Goal: Task Accomplishment & Management: Manage account settings

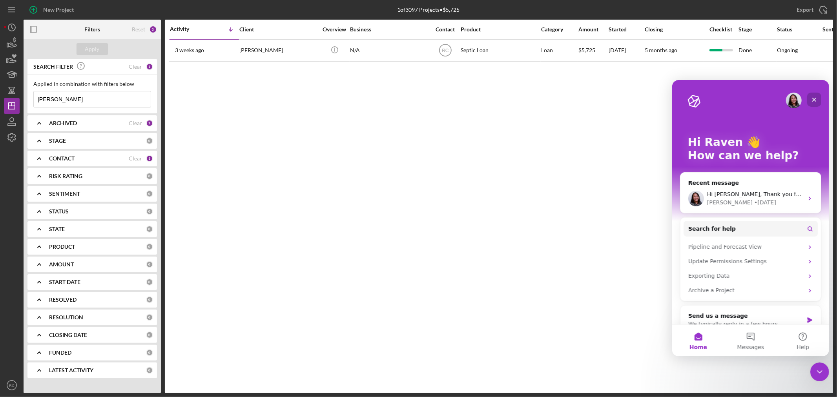
click at [818, 101] on div "Close" at bounding box center [814, 99] width 14 height 14
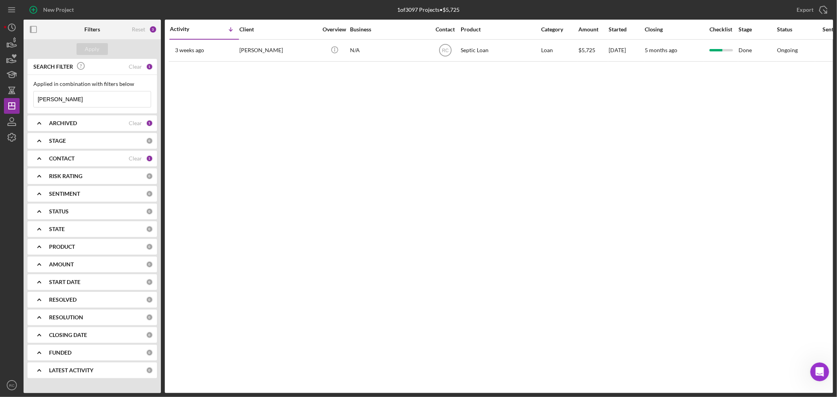
drag, startPoint x: 81, startPoint y: 101, endPoint x: 0, endPoint y: 96, distance: 81.5
click at [0, 96] on div "New Project 1 of 3097 Projects • $5,725 skinner Export Icon/Export Filters Rese…" at bounding box center [418, 198] width 837 height 397
type input "magyar"
click at [84, 46] on button "Apply" at bounding box center [92, 49] width 31 height 12
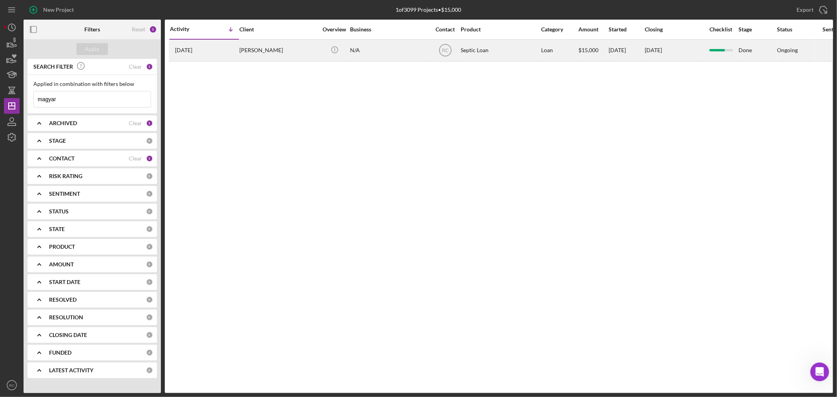
click at [259, 55] on div "Carley Magyar" at bounding box center [279, 50] width 79 height 21
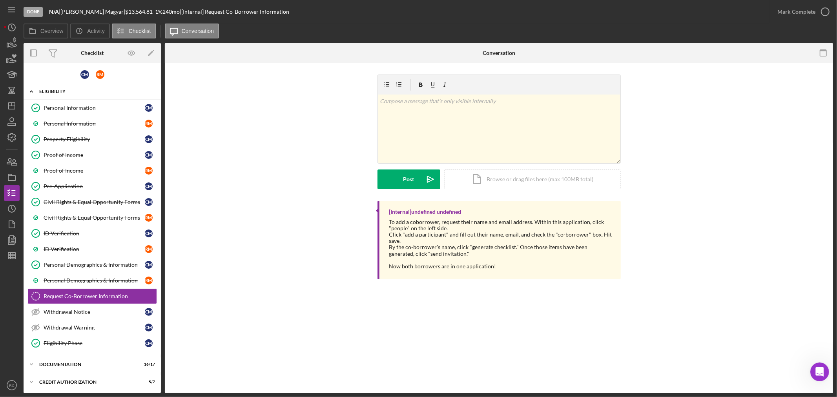
click at [63, 93] on div "Eligibility" at bounding box center [95, 91] width 112 height 5
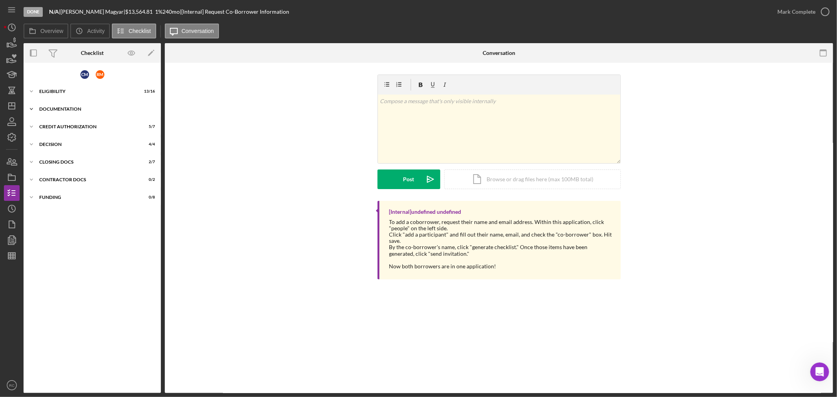
click at [62, 110] on div "Documentation" at bounding box center [95, 109] width 112 height 5
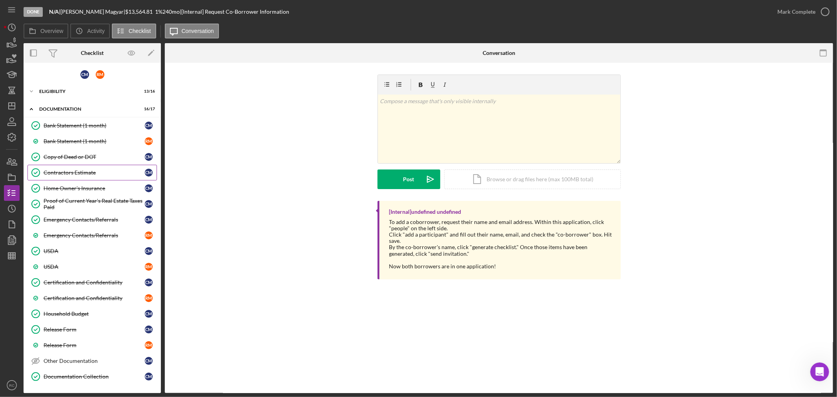
click at [69, 176] on link "Contractors Estimate Contractors Estimate C M" at bounding box center [92, 173] width 130 height 16
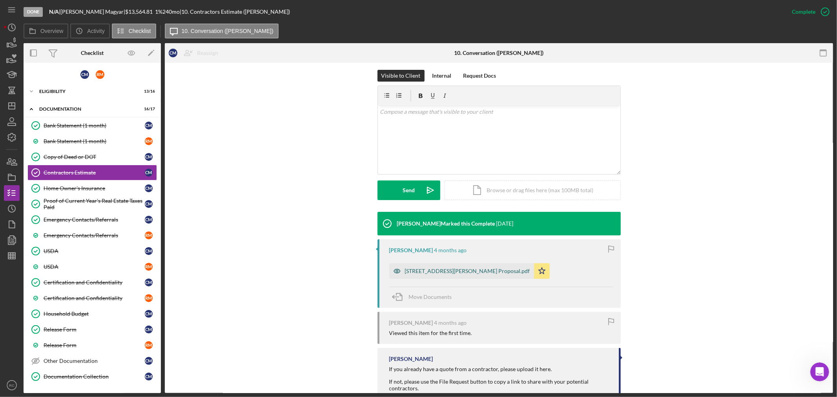
scroll to position [116, 0]
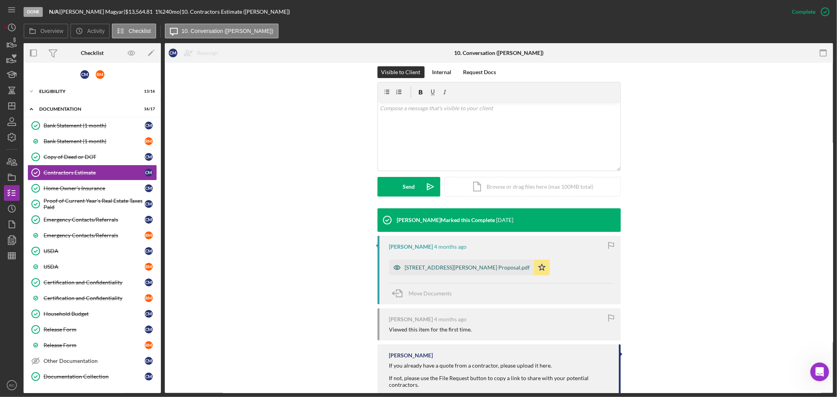
click at [417, 265] on div "202 Ely Ave. Proposal.pdf" at bounding box center [467, 268] width 125 height 6
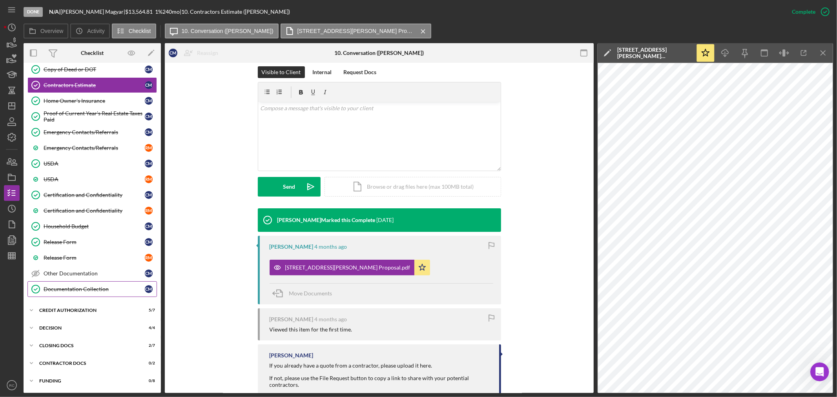
scroll to position [88, 0]
click at [69, 343] on div "Icon/Expander CLOSING DOCS 2 / 7" at bounding box center [92, 346] width 137 height 16
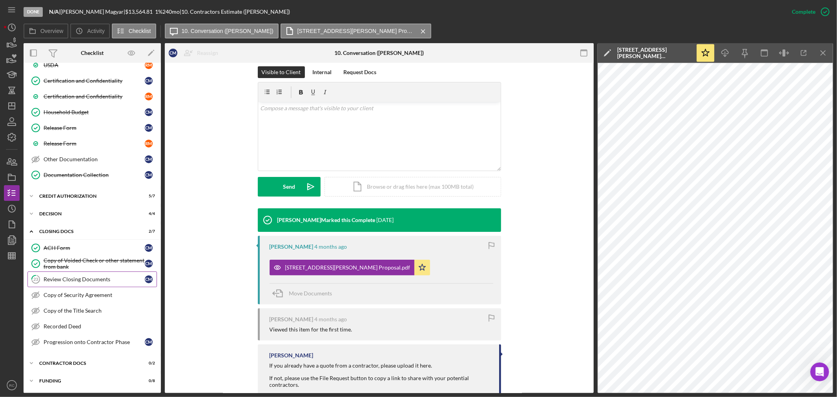
click at [85, 276] on div "Review Closing Documents" at bounding box center [94, 279] width 101 height 6
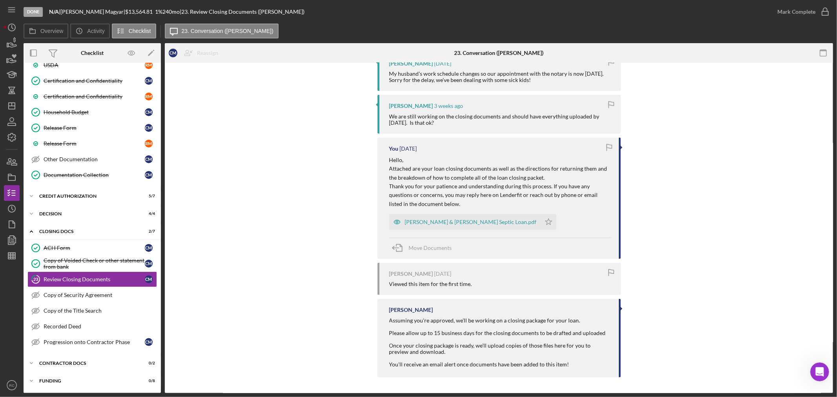
scroll to position [374, 0]
click at [436, 219] on div "Carley Magyar & Russell Magyar Septic Loan.pdf" at bounding box center [471, 222] width 132 height 6
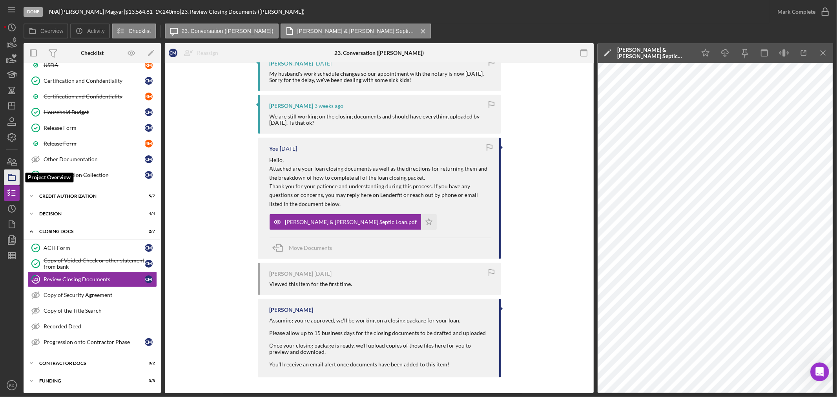
drag, startPoint x: 8, startPoint y: 185, endPoint x: 9, endPoint y: 174, distance: 10.6
click at [8, 185] on icon "button" at bounding box center [12, 178] width 20 height 20
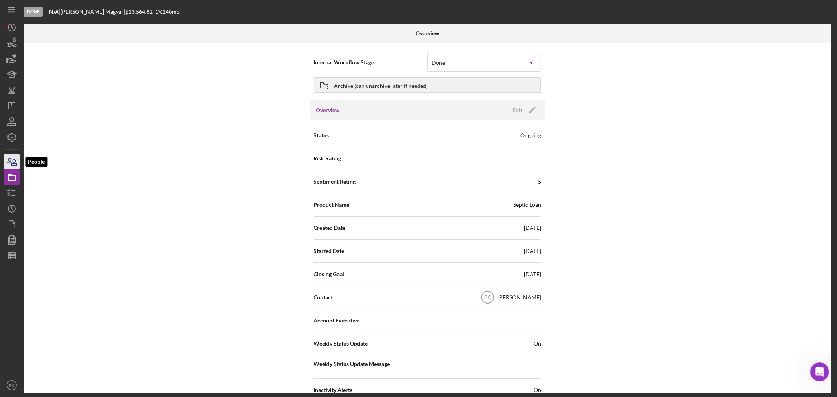
click at [14, 166] on icon "button" at bounding box center [12, 162] width 20 height 20
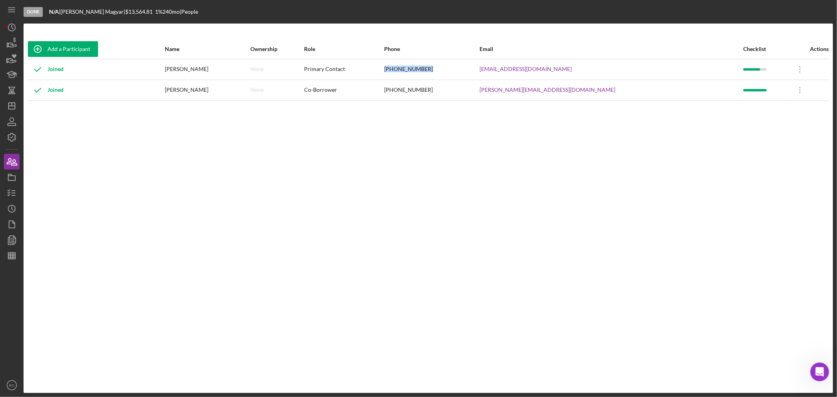
drag, startPoint x: 497, startPoint y: 69, endPoint x: 453, endPoint y: 73, distance: 43.8
click at [453, 73] on div "(267) 235-2527" at bounding box center [432, 70] width 95 height 20
copy div "(267) 235-2527"
drag, startPoint x: 7, startPoint y: 199, endPoint x: 19, endPoint y: 187, distance: 17.2
click at [7, 199] on icon "button" at bounding box center [12, 193] width 20 height 20
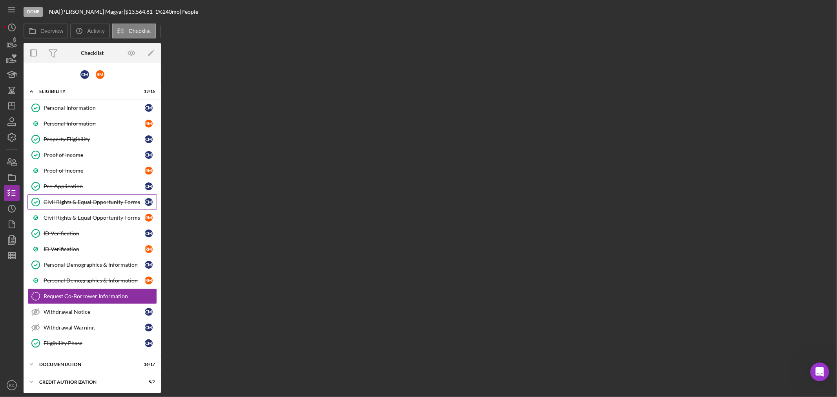
scroll to position [69, 0]
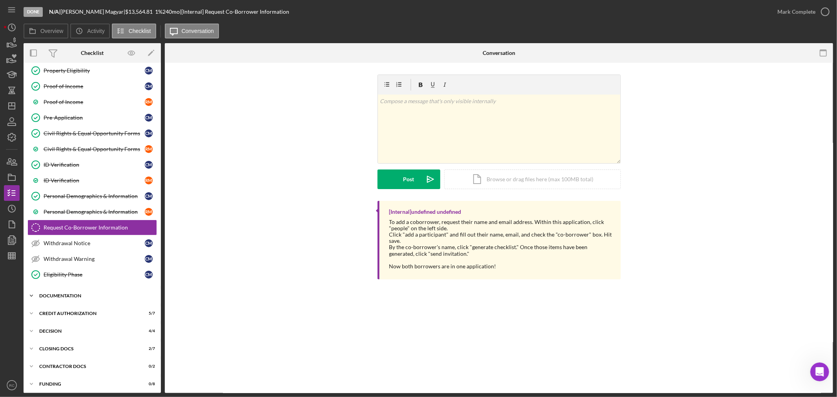
click at [93, 294] on div "Documentation" at bounding box center [95, 296] width 112 height 5
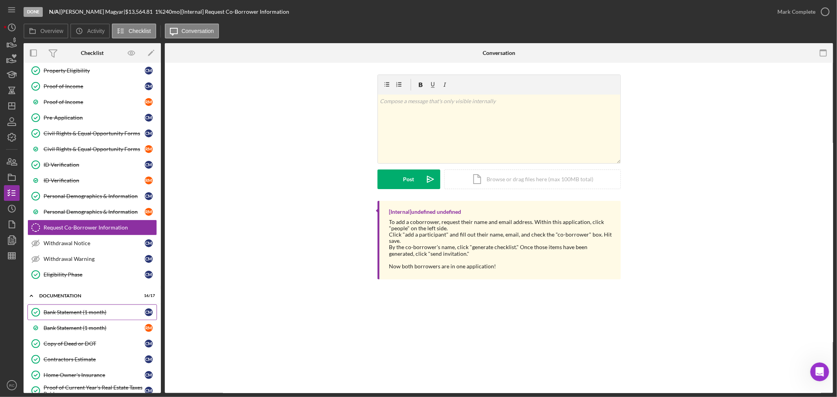
scroll to position [127, 0]
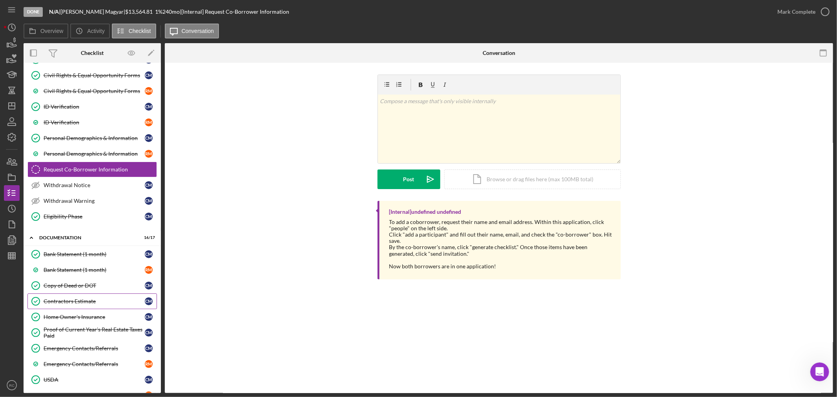
click at [71, 300] on div "Contractors Estimate" at bounding box center [94, 301] width 101 height 6
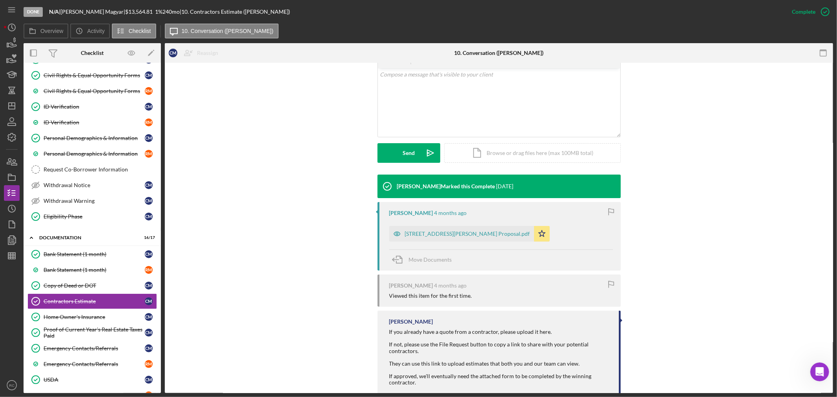
scroll to position [168, 0]
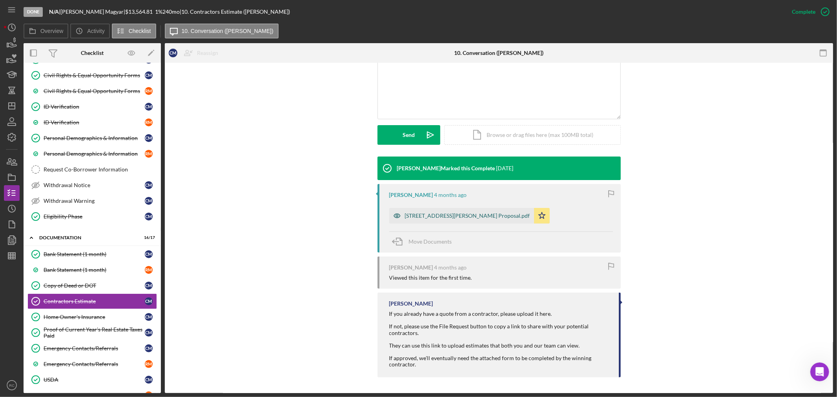
click at [436, 215] on div "202 Ely Ave. Proposal.pdf" at bounding box center [467, 216] width 125 height 6
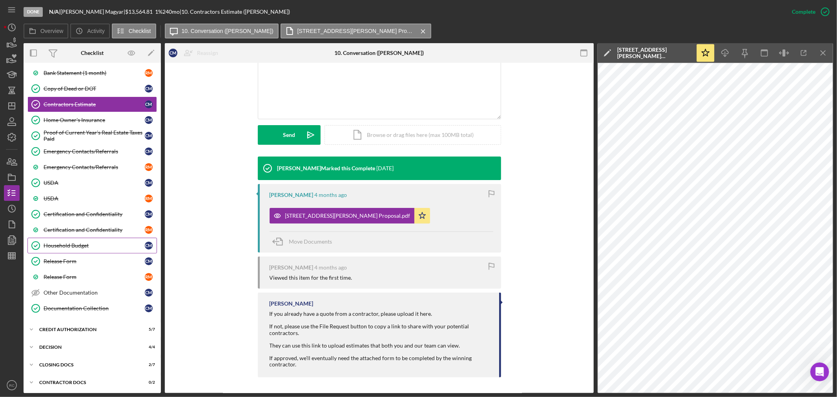
scroll to position [345, 0]
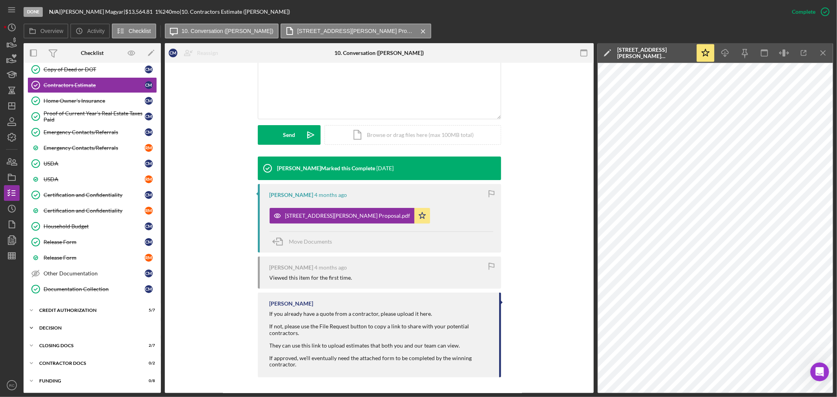
click at [100, 325] on div "Icon/Expander Decision 4 / 4" at bounding box center [92, 328] width 137 height 16
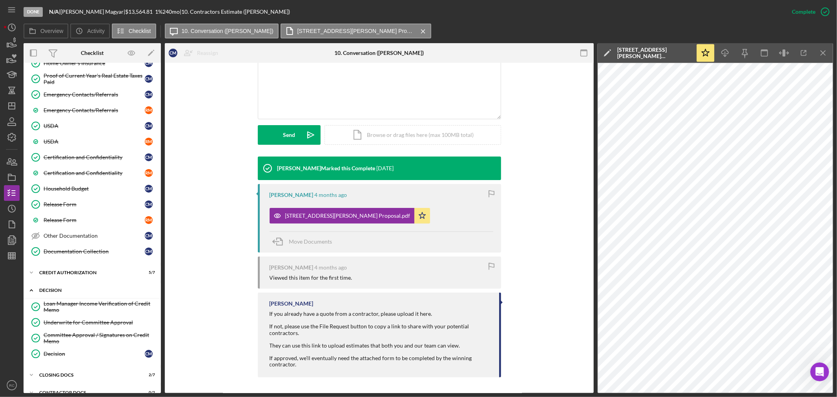
scroll to position [413, 0]
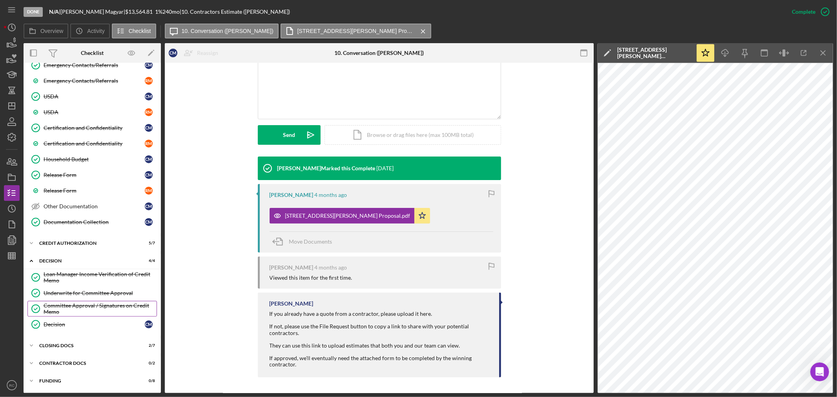
click at [103, 304] on div "Committee Approval / Signatures on Credit Memo" at bounding box center [100, 309] width 113 height 13
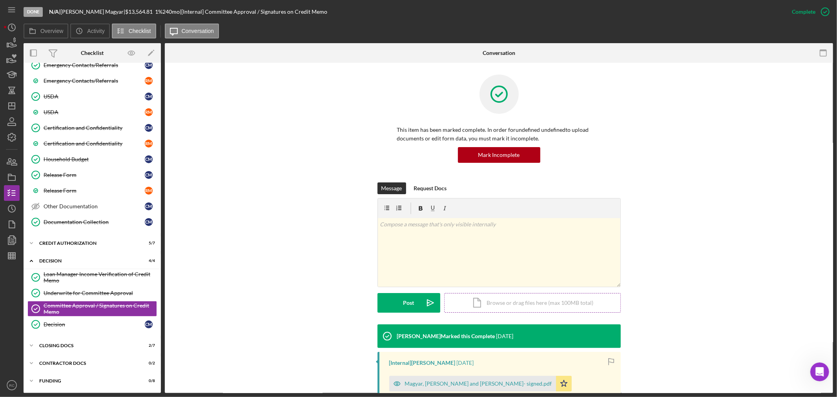
scroll to position [94, 0]
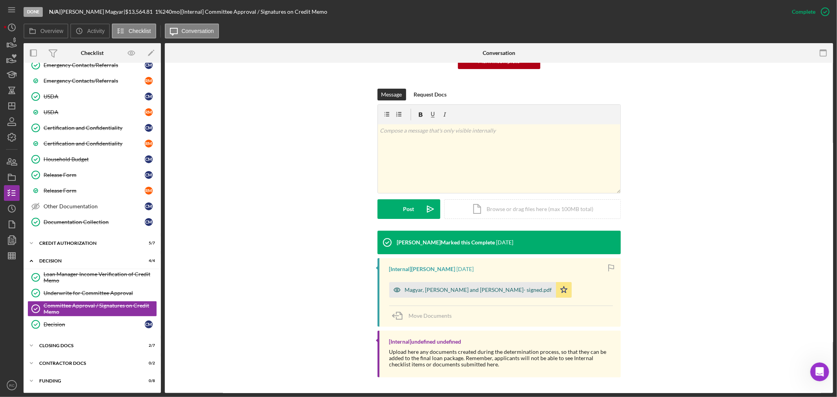
click at [468, 291] on div "Magyar, Carley and Russell- CM- signed.pdf" at bounding box center [478, 290] width 147 height 6
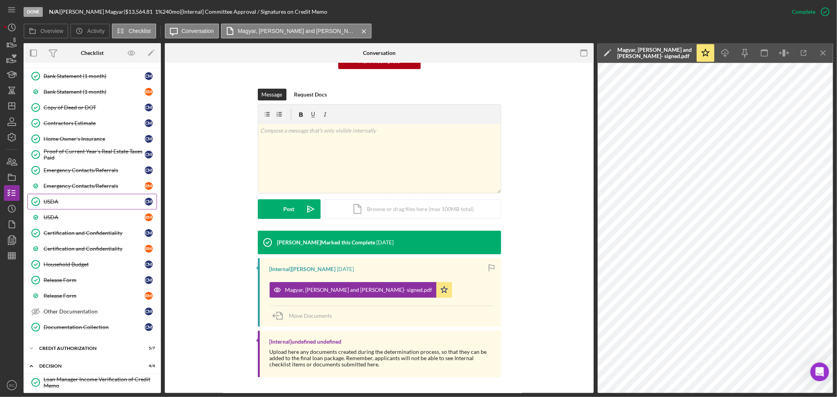
scroll to position [296, 0]
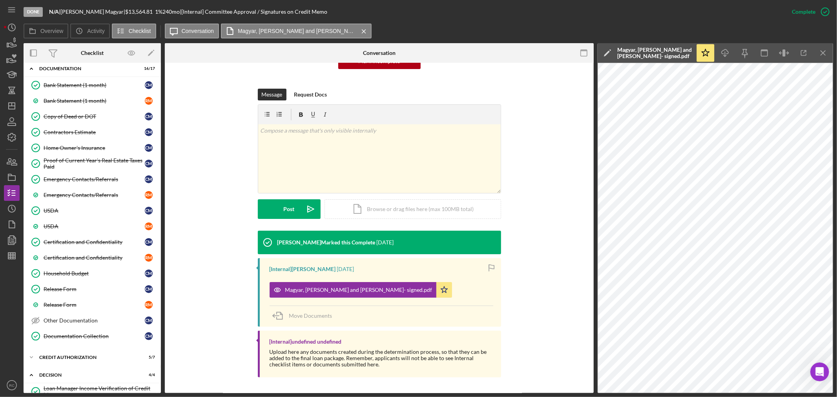
drag, startPoint x: 73, startPoint y: 133, endPoint x: 219, endPoint y: 146, distance: 147.1
click at [73, 133] on div "Contractors Estimate" at bounding box center [94, 132] width 101 height 6
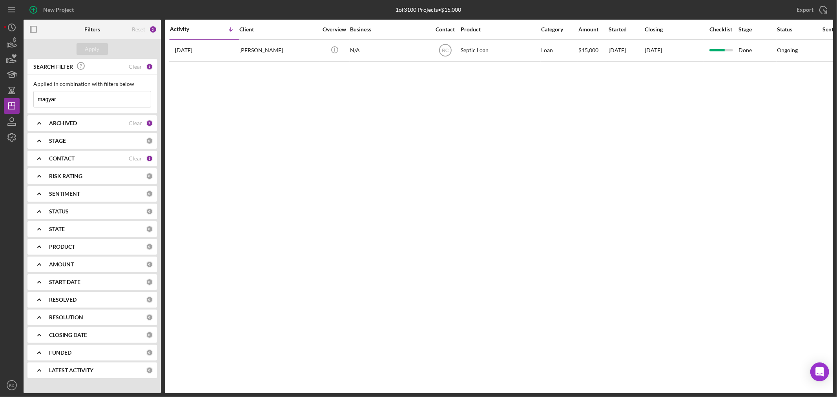
drag, startPoint x: 74, startPoint y: 96, endPoint x: 3, endPoint y: 93, distance: 70.7
click at [3, 93] on div "New Project 1 of 3100 Projects • $15,000 magyar Export Icon/Export Filters Rese…" at bounding box center [418, 198] width 837 height 397
type input "beggs"
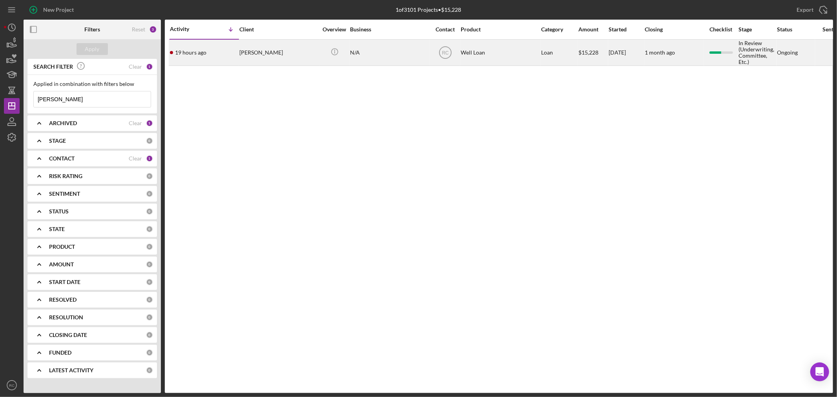
click at [293, 60] on div "Floyd Beggs" at bounding box center [279, 52] width 79 height 25
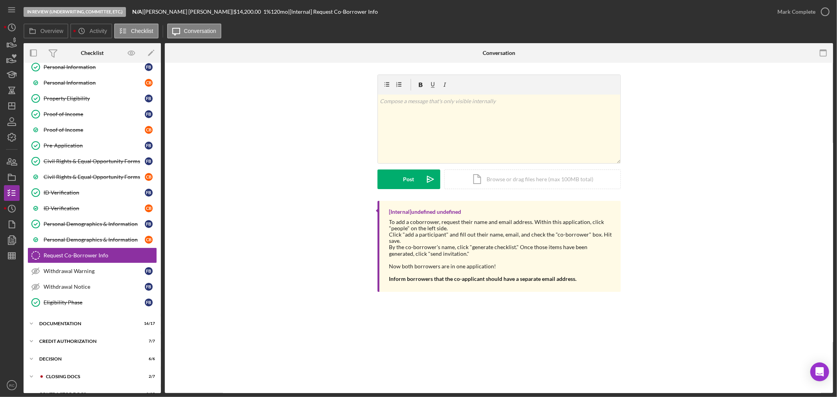
scroll to position [69, 0]
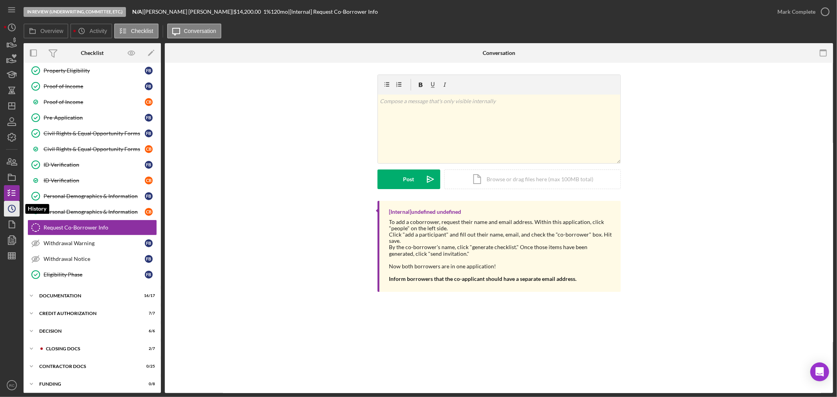
click at [12, 214] on icon "Icon/History" at bounding box center [12, 209] width 20 height 20
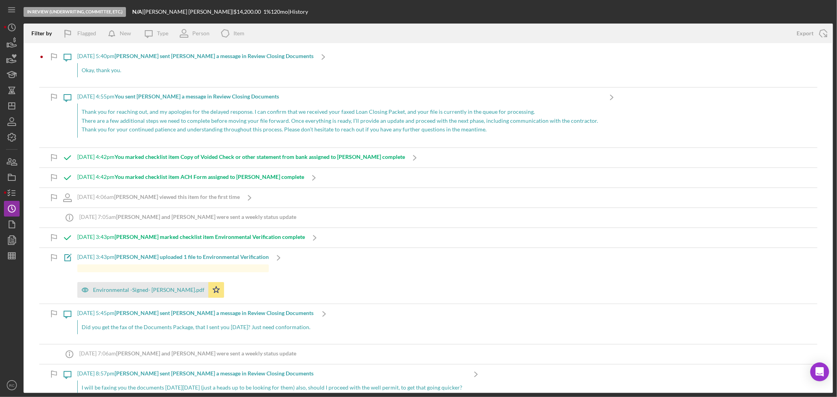
click at [308, 56] on div "Icon/Message 8/27/2025 at 5:40pm Floyd B. sent Raven C. a message in Review Clo…" at bounding box center [428, 67] width 779 height 40
click at [126, 81] on div "8/27/2025 at 5:40pm Floyd B. sent Raven C. a message in Review Closing Document…" at bounding box center [195, 67] width 236 height 40
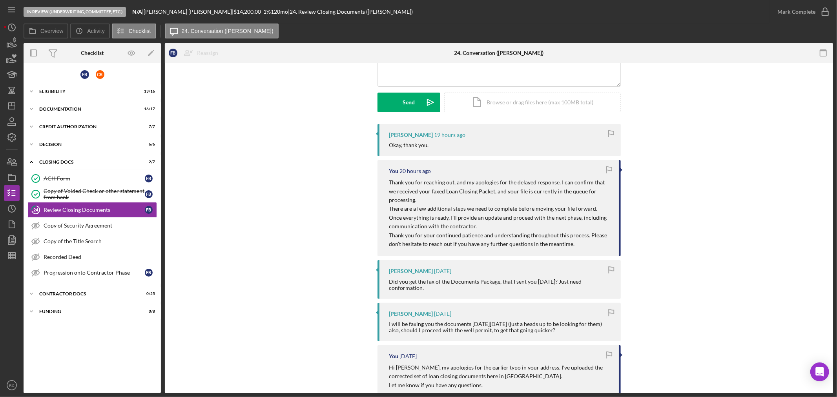
scroll to position [232, 0]
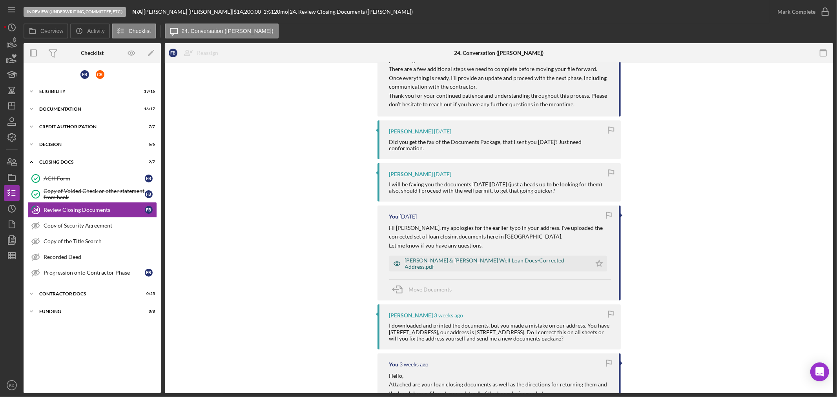
click at [515, 265] on div "Floyd Beggs & Cynthia Beggs Well Loan Docs-Corrected Address.pdf" at bounding box center [496, 264] width 183 height 13
